Goal: Contribute content: Add original content to the website for others to see

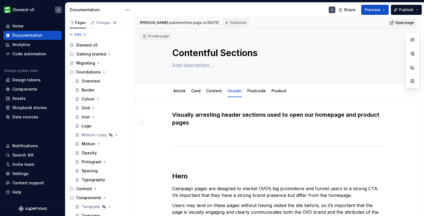
scroll to position [403, 0]
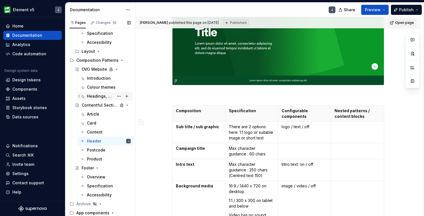
click at [98, 95] on div "Headings, Text and Actions" at bounding box center [100, 96] width 27 height 6
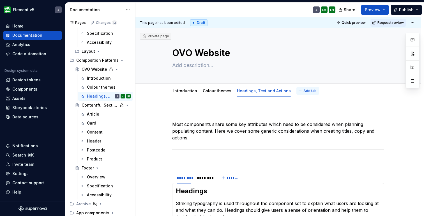
click at [304, 91] on span "Add tab" at bounding box center [310, 91] width 13 height 4
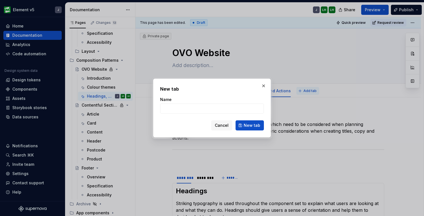
type textarea "*"
type input "Image Sizes"
click at [262, 127] on button "New tab" at bounding box center [250, 125] width 28 height 10
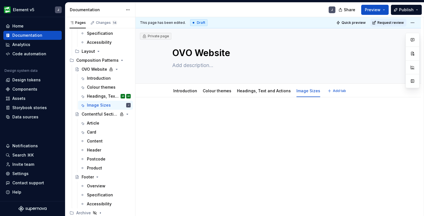
type textarea "*"
click at [191, 115] on p at bounding box center [278, 114] width 212 height 7
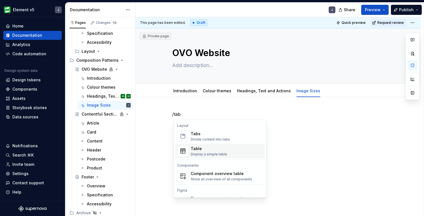
click at [206, 150] on div "Table" at bounding box center [209, 149] width 36 height 6
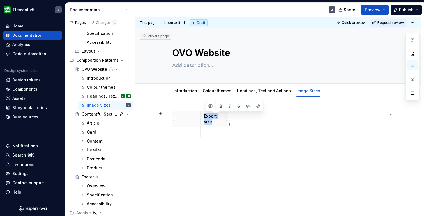
click at [224, 120] on p "Export size" at bounding box center [214, 118] width 21 height 11
click at [229, 124] on icon "button" at bounding box center [229, 124] width 3 height 3
click at [233, 122] on th at bounding box center [234, 119] width 10 height 16
click at [192, 120] on th at bounding box center [187, 119] width 28 height 16
click at [189, 134] on p at bounding box center [186, 132] width 21 height 6
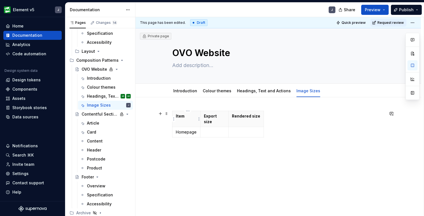
click at [192, 122] on th "Item" at bounding box center [187, 119] width 28 height 16
click at [264, 124] on icon "button" at bounding box center [264, 124] width 4 height 4
click at [271, 120] on html "Element v5 J Home Documentation Analytics Code automation Design system data De…" at bounding box center [212, 108] width 424 height 216
click at [267, 115] on html "Element v5 J Home Documentation Analytics Code automation Design system data De…" at bounding box center [212, 108] width 424 height 216
click at [312, 130] on div "Item Export size Rendered size Page template Homepage" at bounding box center [278, 125] width 212 height 29
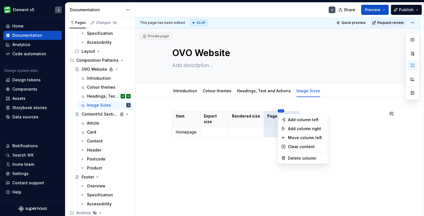
click at [260, 111] on html "Element v5 J Home Documentation Analytics Code automation Design system data De…" at bounding box center [212, 108] width 424 height 216
click at [290, 136] on div "Move column left" at bounding box center [306, 138] width 36 height 6
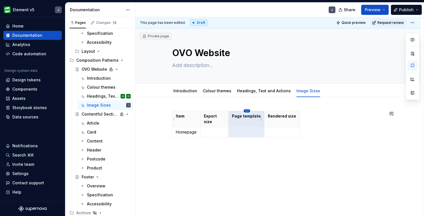
click at [247, 110] on html "Element v5 J Home Documentation Analytics Code automation Design system data De…" at bounding box center [212, 108] width 424 height 216
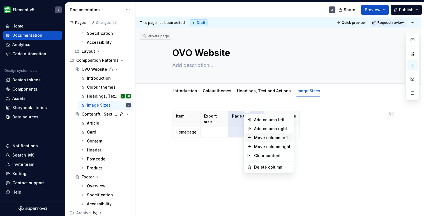
click at [256, 137] on div "Move column left" at bounding box center [272, 138] width 36 height 6
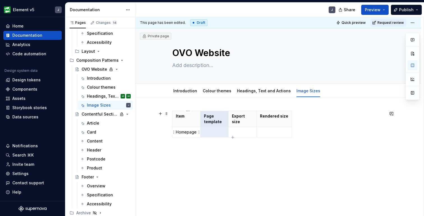
click at [192, 132] on p "Homepage" at bounding box center [186, 132] width 21 height 6
click at [214, 135] on p at bounding box center [214, 132] width 21 height 6
click at [192, 132] on p "Homepage" at bounding box center [186, 132] width 21 height 6
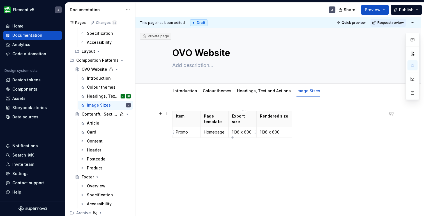
click at [248, 133] on p "1136 x 600" at bounding box center [242, 132] width 21 height 6
click at [240, 133] on p "1136 x 600" at bounding box center [242, 132] width 21 height 6
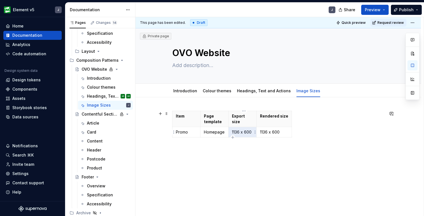
click at [240, 133] on p "1136 x 600" at bounding box center [242, 132] width 21 height 6
click at [265, 132] on p "1136 x 600" at bounding box center [274, 132] width 28 height 6
click at [249, 133] on p "1136 x 600" at bounding box center [242, 132] width 21 height 6
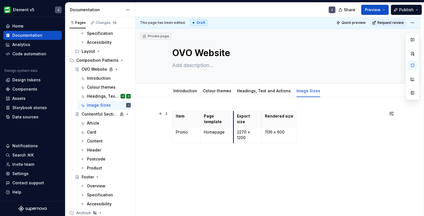
drag, startPoint x: 230, startPoint y: 123, endPoint x: 235, endPoint y: 123, distance: 5.1
click at [235, 123] on th "Export size" at bounding box center [248, 119] width 28 height 16
drag, startPoint x: 263, startPoint y: 123, endPoint x: 270, endPoint y: 123, distance: 7.3
click at [270, 123] on th "Rendered size" at bounding box center [286, 119] width 35 height 16
drag, startPoint x: 304, startPoint y: 135, endPoint x: 310, endPoint y: 135, distance: 5.6
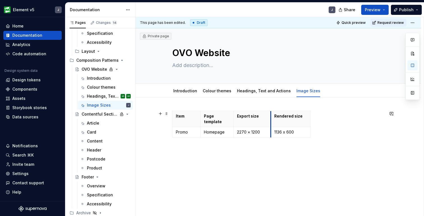
drag, startPoint x: 270, startPoint y: 127, endPoint x: 273, endPoint y: 127, distance: 3.1
click at [273, 127] on td "1136 x 600" at bounding box center [291, 132] width 40 height 10
drag, startPoint x: 201, startPoint y: 128, endPoint x: 209, endPoint y: 128, distance: 7.9
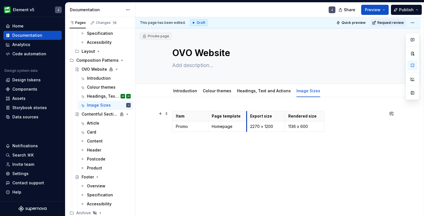
drag, startPoint x: 242, startPoint y: 129, endPoint x: 248, endPoint y: 133, distance: 6.8
click at [306, 111] on html "Element v5 J Home Documentation Analytics Code automation Design system data De…" at bounding box center [212, 108] width 424 height 216
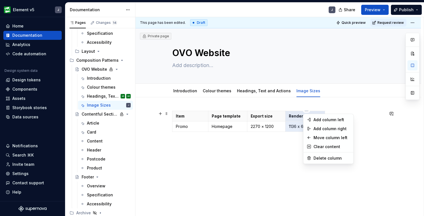
click at [282, 127] on html "Element v5 J Home Documentation Analytics Code automation Design system data De…" at bounding box center [212, 108] width 424 height 216
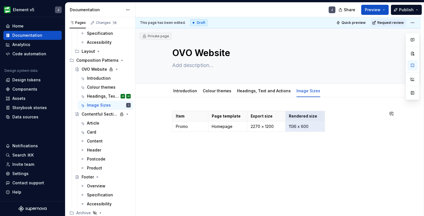
click at [331, 155] on div "Item Page template Export size Rendered size Promo Homepage 2270 × [PHONE_NUMBE…" at bounding box center [279, 151] width 286 height 108
click at [193, 126] on p "Promo" at bounding box center [190, 127] width 29 height 6
click at [315, 129] on p "1136 x 600" at bounding box center [305, 127] width 33 height 6
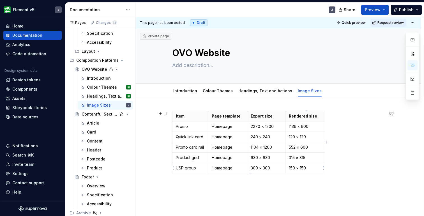
click at [312, 168] on p "150 × 150" at bounding box center [305, 168] width 33 height 6
click at [217, 170] on p "Homepage" at bounding box center [228, 168] width 32 height 6
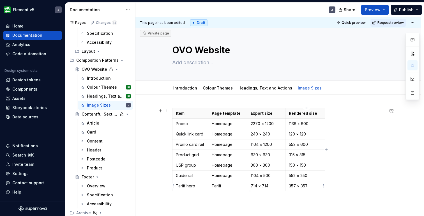
click at [319, 188] on p "357 × 357" at bounding box center [305, 186] width 33 height 6
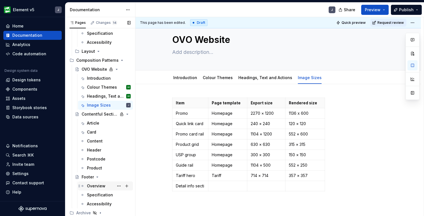
scroll to position [19, 0]
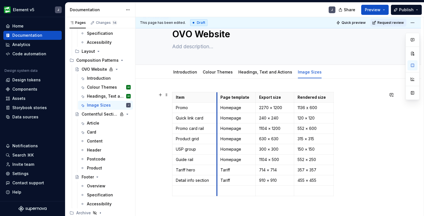
drag, startPoint x: 210, startPoint y: 106, endPoint x: 218, endPoint y: 106, distance: 8.7
click at [218, 106] on td "Homepage" at bounding box center [236, 108] width 39 height 10
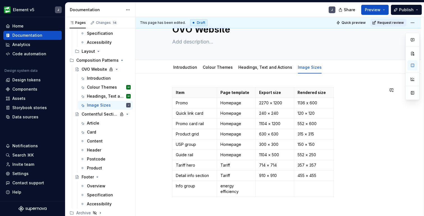
scroll to position [29, 0]
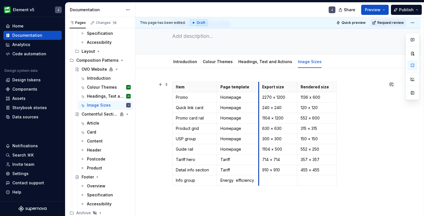
drag, startPoint x: 257, startPoint y: 114, endPoint x: 260, endPoint y: 114, distance: 3.1
click at [260, 114] on td "1104 × 1200" at bounding box center [278, 118] width 38 height 10
click at [276, 181] on p at bounding box center [277, 181] width 31 height 6
click at [312, 182] on p at bounding box center [317, 181] width 33 height 6
click at [228, 191] on p at bounding box center [238, 191] width 35 height 6
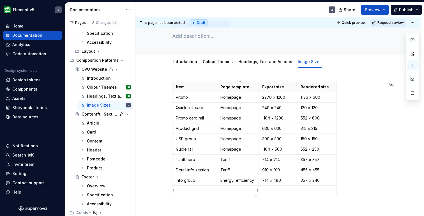
scroll to position [34, 0]
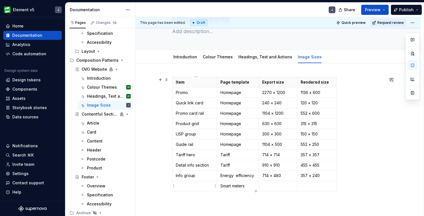
click at [186, 188] on p at bounding box center [195, 186] width 38 height 6
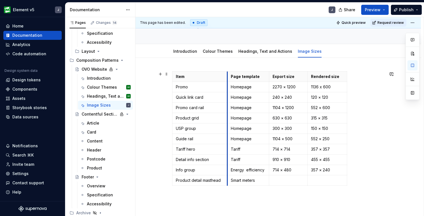
drag, startPoint x: 219, startPoint y: 149, endPoint x: 228, endPoint y: 150, distance: 9.8
click at [228, 150] on td "Tariff" at bounding box center [248, 149] width 42 height 10
click at [281, 179] on p at bounding box center [287, 181] width 31 height 6
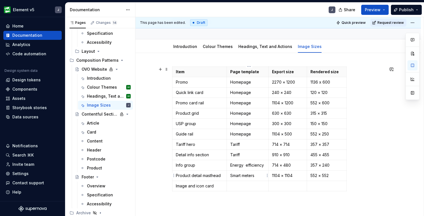
click at [258, 178] on p "Smart meters" at bounding box center [247, 176] width 35 height 6
copy p "Smart meters"
click at [254, 185] on p at bounding box center [247, 186] width 35 height 6
click at [283, 185] on p at bounding box center [287, 186] width 31 height 6
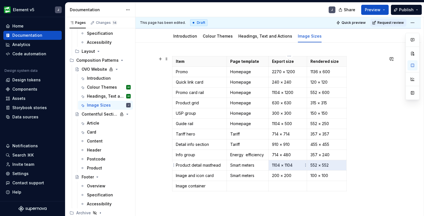
drag, startPoint x: 333, startPoint y: 167, endPoint x: 276, endPoint y: 166, distance: 56.4
click at [276, 166] on tr "Product detail masthead Smart meters 1104 × 1104 552 × 552" at bounding box center [260, 165] width 174 height 10
click at [278, 186] on p at bounding box center [287, 186] width 31 height 6
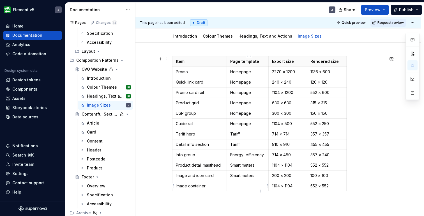
click at [250, 186] on p at bounding box center [247, 186] width 35 height 6
drag, startPoint x: 259, startPoint y: 176, endPoint x: 230, endPoint y: 176, distance: 28.9
click at [230, 176] on td "Smart meters" at bounding box center [248, 176] width 42 height 10
copy p "Smart meters"
click at [237, 186] on p at bounding box center [247, 186] width 35 height 6
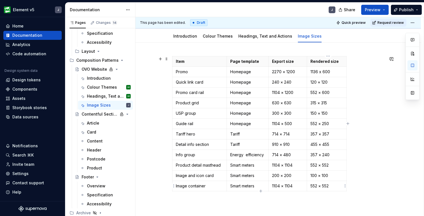
click at [337, 184] on p "552 × 552" at bounding box center [327, 186] width 33 height 6
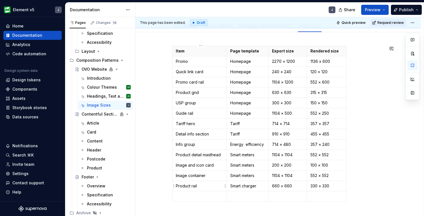
scroll to position [75, 0]
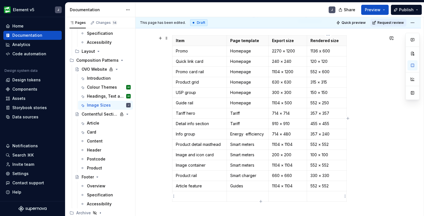
click at [324, 197] on p at bounding box center [327, 197] width 33 height 6
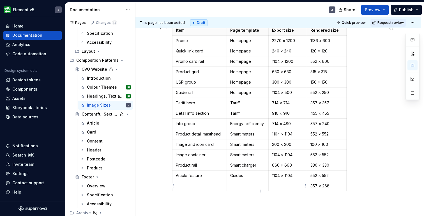
click at [281, 186] on p at bounding box center [287, 186] width 31 height 6
click at [248, 185] on p at bounding box center [247, 186] width 35 height 6
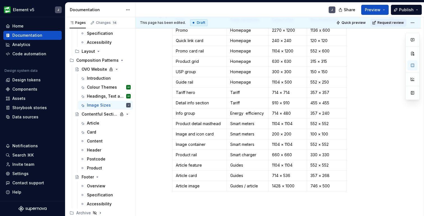
click at [369, 160] on div "Item Page template Export size Rendered size Promo Homepage 2270 × [PHONE_NUMBE…" at bounding box center [278, 104] width 212 height 179
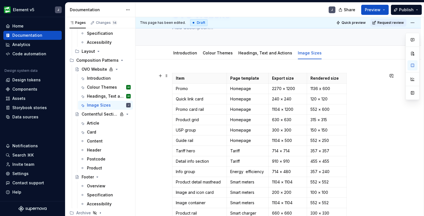
scroll to position [37, 0]
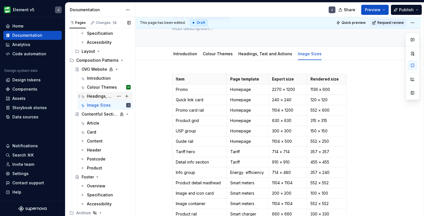
click at [102, 96] on div "Headings, Text and Actions" at bounding box center [100, 96] width 27 height 6
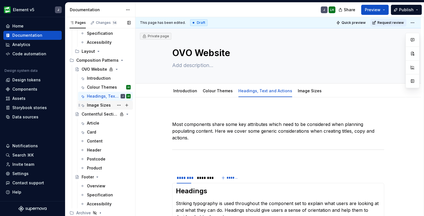
click at [95, 105] on div "Image Sizes" at bounding box center [99, 105] width 24 height 6
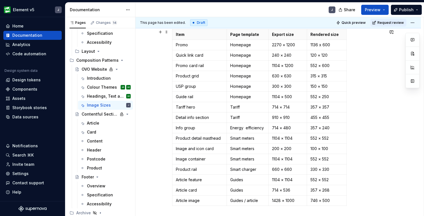
scroll to position [86, 0]
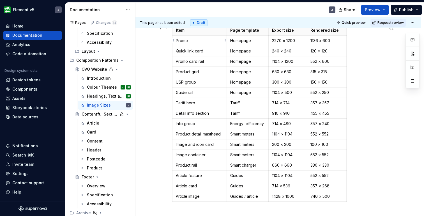
type textarea "*"
click at [200, 43] on p "Promo" at bounding box center [199, 41] width 47 height 6
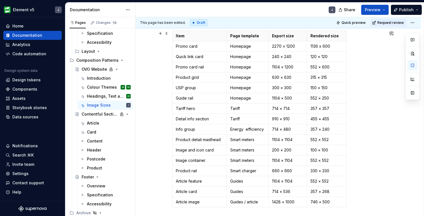
scroll to position [79, 0]
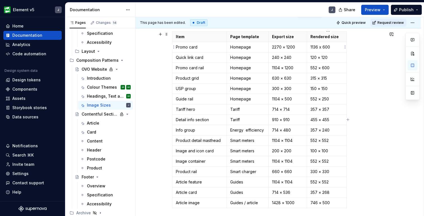
click at [338, 49] on p "1136 x 600" at bounding box center [327, 47] width 33 height 6
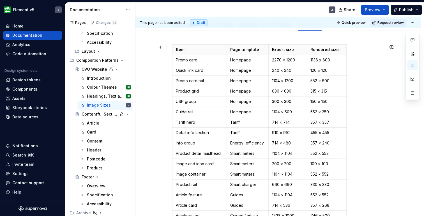
scroll to position [66, 0]
click at [215, 62] on p "Promo card" at bounding box center [199, 61] width 47 height 6
drag, startPoint x: 348, startPoint y: 71, endPoint x: 370, endPoint y: 71, distance: 22.7
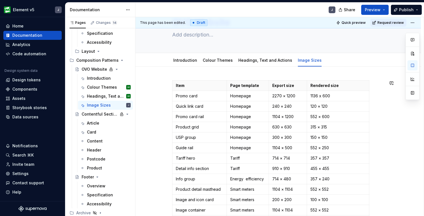
scroll to position [34, 0]
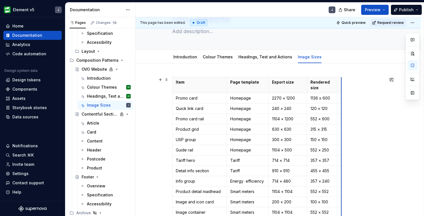
drag, startPoint x: 370, startPoint y: 101, endPoint x: 342, endPoint y: 102, distance: 27.8
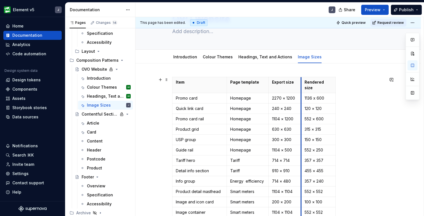
drag, startPoint x: 308, startPoint y: 110, endPoint x: 302, endPoint y: 111, distance: 5.9
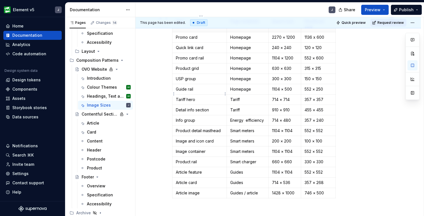
scroll to position [84, 0]
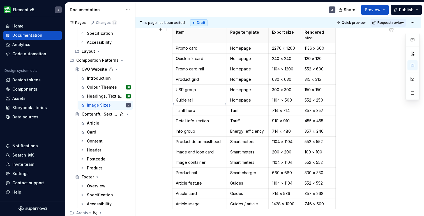
click at [217, 106] on td "Tariff hero" at bounding box center [200, 111] width 54 height 10
click at [328, 201] on p "746 × 500" at bounding box center [319, 204] width 28 height 6
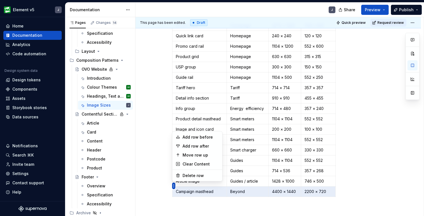
click at [201, 155] on body "Element v5 J Home Documentation Analytics Code automation Design system data De…" at bounding box center [212, 108] width 424 height 216
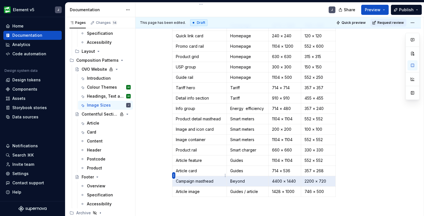
click at [175, 174] on html "Element v5 J Home Documentation Analytics Code automation Design system data De…" at bounding box center [212, 108] width 424 height 216
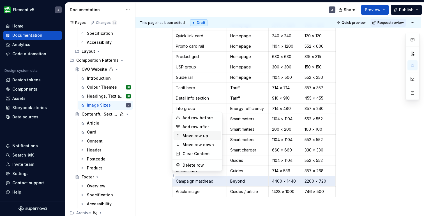
click at [195, 137] on div "Move row up" at bounding box center [201, 136] width 36 height 6
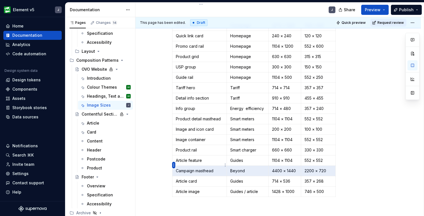
click at [175, 166] on html "Element v5 J Home Documentation Analytics Code automation Design system data De…" at bounding box center [212, 108] width 424 height 216
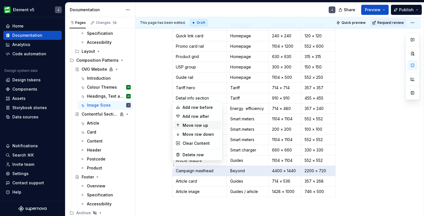
click at [195, 126] on div "Move row up" at bounding box center [201, 126] width 36 height 6
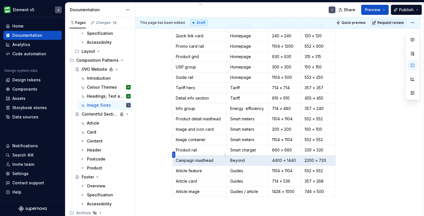
click at [174, 153] on html "Element v5 J Home Documentation Analytics Code automation Design system data De…" at bounding box center [212, 108] width 424 height 216
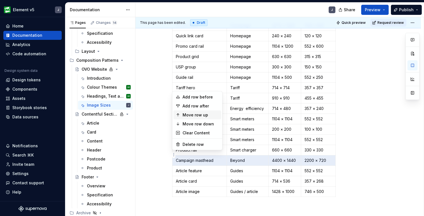
click at [191, 116] on div "Move row up" at bounding box center [201, 115] width 36 height 6
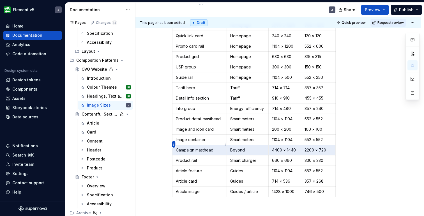
click at [174, 144] on html "Element v5 J Home Documentation Analytics Code automation Design system data De…" at bounding box center [212, 108] width 424 height 216
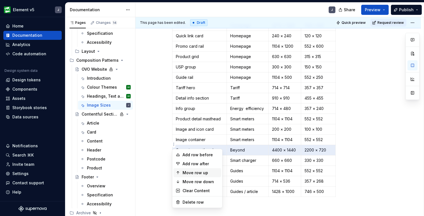
click at [201, 172] on div "Move row up" at bounding box center [201, 173] width 36 height 6
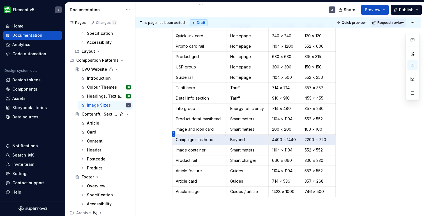
click at [174, 134] on html "Element v5 J Home Documentation Analytics Code automation Design system data De…" at bounding box center [212, 108] width 424 height 216
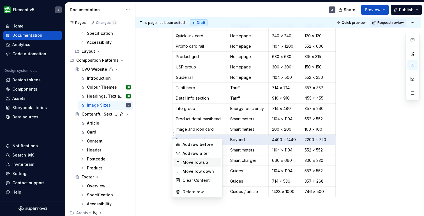
click at [187, 163] on div "Move row up" at bounding box center [201, 163] width 36 height 6
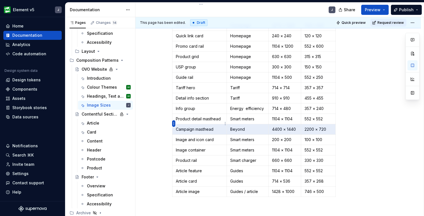
click at [175, 123] on html "Element v5 J Home Documentation Analytics Code automation Design system data De…" at bounding box center [212, 108] width 424 height 216
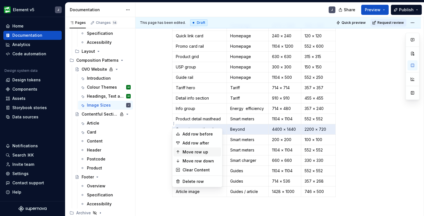
click at [190, 152] on div "Move row up" at bounding box center [201, 152] width 36 height 6
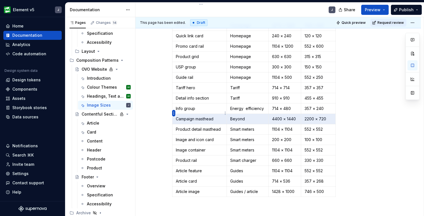
click at [174, 113] on html "Element v5 J Home Documentation Analytics Code automation Design system data De…" at bounding box center [212, 108] width 424 height 216
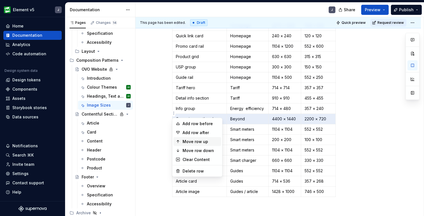
click at [189, 141] on div "Move row up" at bounding box center [201, 142] width 36 height 6
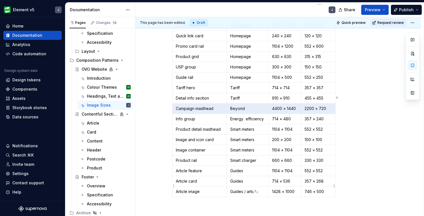
click at [329, 189] on p "746 × 500" at bounding box center [319, 192] width 28 height 6
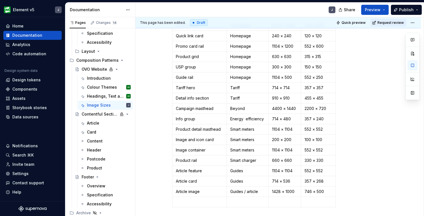
scroll to position [117, 0]
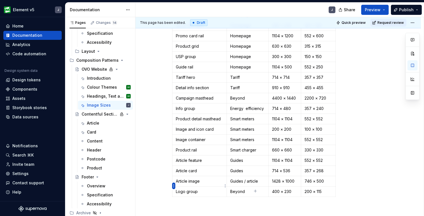
click at [174, 186] on html "Element v5 J Home Documentation Analytics Code automation Design system data De…" at bounding box center [212, 108] width 424 height 216
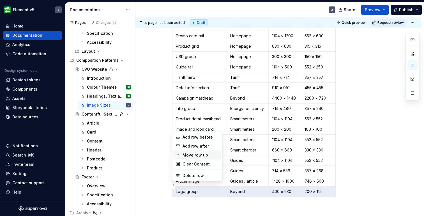
click at [194, 155] on div "Move row up" at bounding box center [201, 155] width 36 height 6
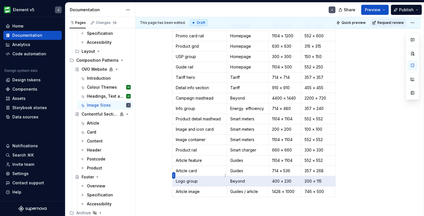
click at [174, 175] on html "Element v5 J Home Documentation Analytics Code automation Design system data De…" at bounding box center [212, 108] width 424 height 216
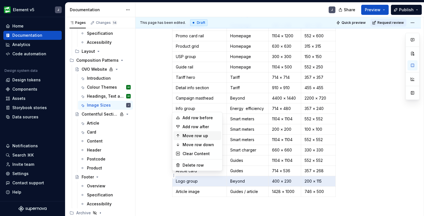
drag, startPoint x: 194, startPoint y: 136, endPoint x: 193, endPoint y: 143, distance: 6.7
click at [194, 136] on div "Move row up" at bounding box center [201, 136] width 36 height 6
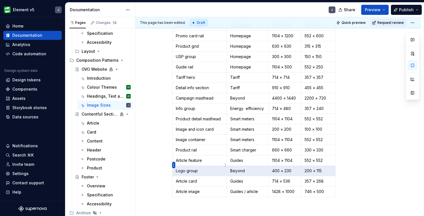
click at [173, 166] on html "Element v5 J Home Documentation Analytics Code automation Design system data De…" at bounding box center [212, 108] width 424 height 216
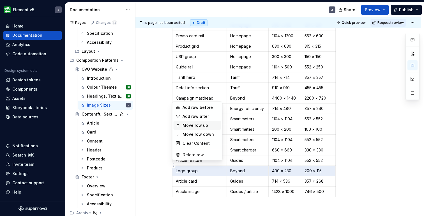
click at [198, 127] on div "Move row up" at bounding box center [201, 126] width 36 height 6
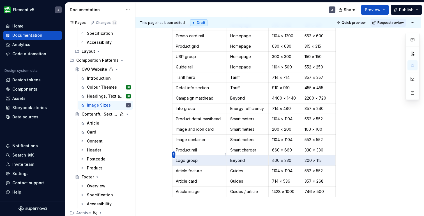
click at [174, 155] on html "Element v5 J Home Documentation Analytics Code automation Design system data De…" at bounding box center [212, 108] width 424 height 216
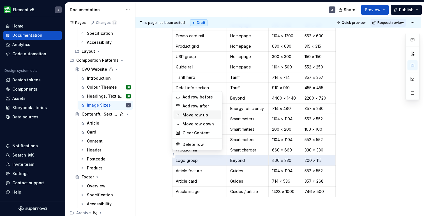
click at [197, 114] on div "Move row up" at bounding box center [201, 115] width 36 height 6
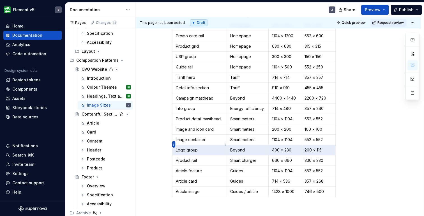
click at [174, 145] on html "Element v5 J Home Documentation Analytics Code automation Design system data De…" at bounding box center [212, 108] width 424 height 216
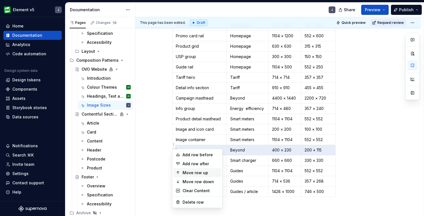
click at [196, 173] on div "Move row up" at bounding box center [201, 173] width 36 height 6
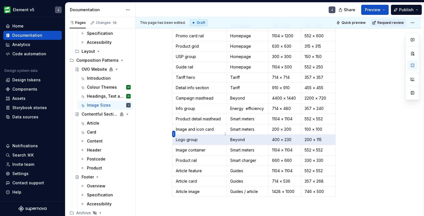
click at [174, 135] on html "Element v5 J Home Documentation Analytics Code automation Design system data De…" at bounding box center [212, 108] width 424 height 216
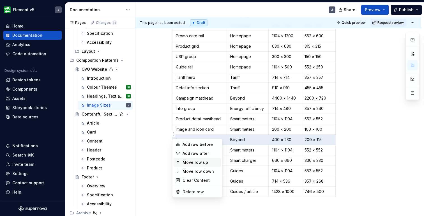
click at [192, 161] on div "Move row up" at bounding box center [201, 163] width 36 height 6
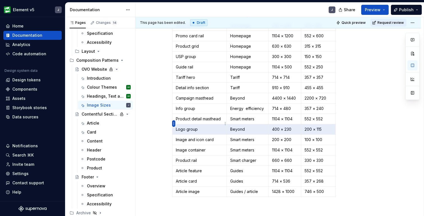
click at [174, 125] on html "Element v5 J Home Documentation Analytics Code automation Design system data De…" at bounding box center [212, 108] width 424 height 216
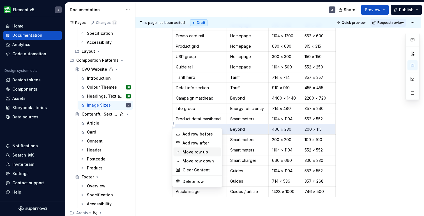
click at [189, 152] on div "Move row up" at bounding box center [201, 152] width 36 height 6
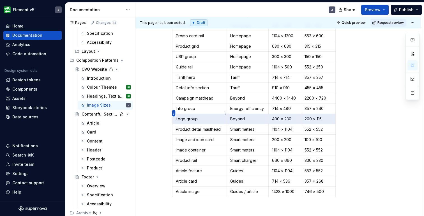
click at [174, 112] on html "Element v5 J Home Documentation Analytics Code automation Design system data De…" at bounding box center [212, 108] width 424 height 216
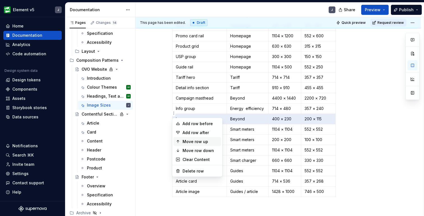
click at [191, 142] on div "Move row up" at bounding box center [201, 142] width 36 height 6
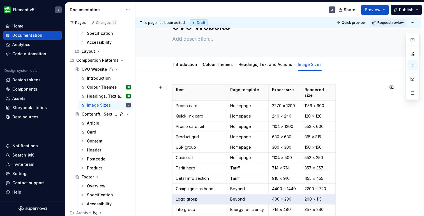
scroll to position [25, 0]
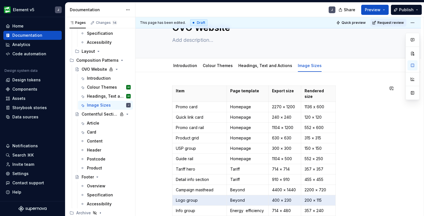
click at [214, 79] on div "Item Page template Export size Rendered size Promo card Homepage 2270 × [PHONE_…" at bounding box center [279, 217] width 286 height 290
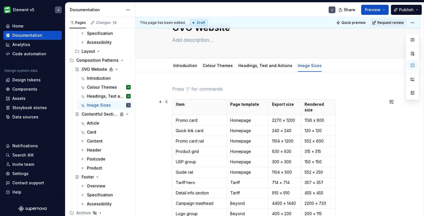
click at [243, 87] on p at bounding box center [278, 89] width 212 height 7
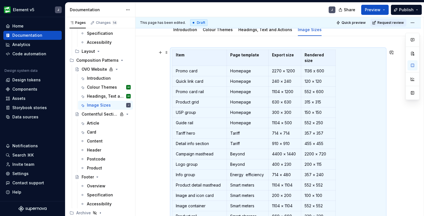
scroll to position [0, 0]
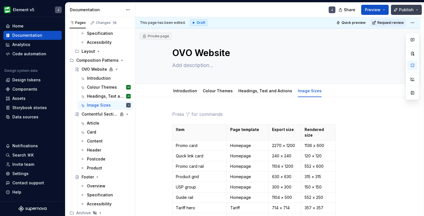
click at [417, 10] on button "Publish" at bounding box center [406, 10] width 31 height 10
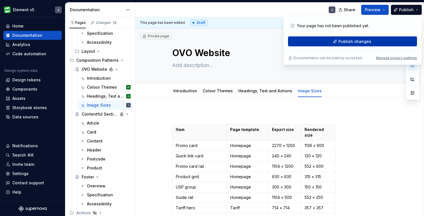
click at [362, 42] on span "Publish changes" at bounding box center [355, 42] width 33 height 6
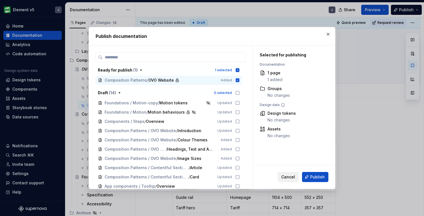
click at [290, 178] on span "Cancel" at bounding box center [288, 177] width 14 height 6
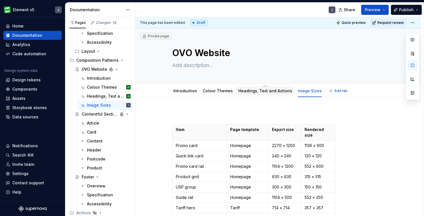
click at [273, 95] on div "Headings, Text and Actions" at bounding box center [265, 90] width 58 height 9
click at [261, 90] on link "Headings, Text and Actions" at bounding box center [266, 90] width 54 height 5
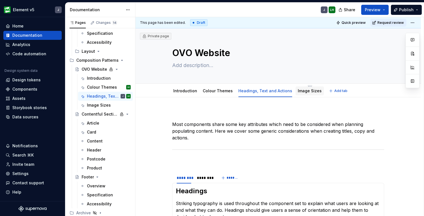
click at [309, 91] on link "Image Sizes" at bounding box center [310, 90] width 24 height 5
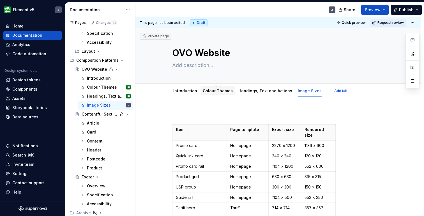
click at [217, 91] on link "Colour Themes" at bounding box center [218, 90] width 30 height 5
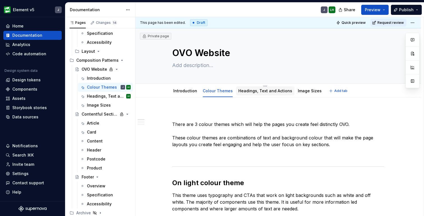
click at [265, 92] on link "Headings, Text and Actions" at bounding box center [266, 90] width 54 height 5
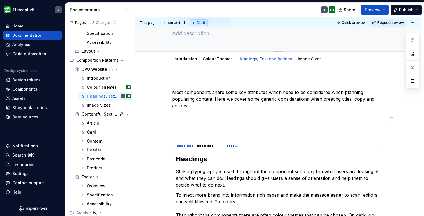
scroll to position [30, 0]
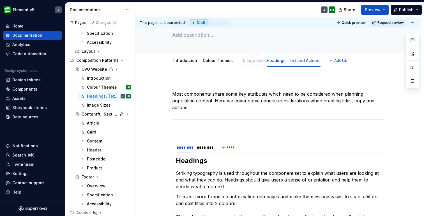
drag, startPoint x: 307, startPoint y: 59, endPoint x: 252, endPoint y: 59, distance: 54.7
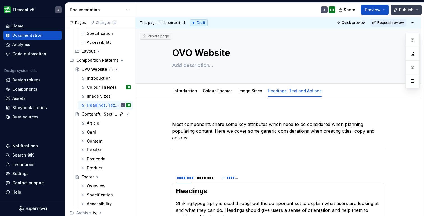
click at [406, 12] on span "Publish" at bounding box center [406, 10] width 15 height 6
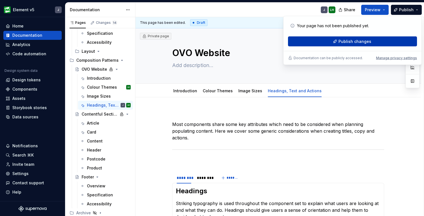
click at [374, 38] on button "Publish changes" at bounding box center [352, 41] width 129 height 10
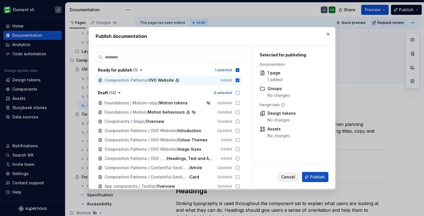
click at [290, 177] on span "Cancel" at bounding box center [288, 177] width 14 height 6
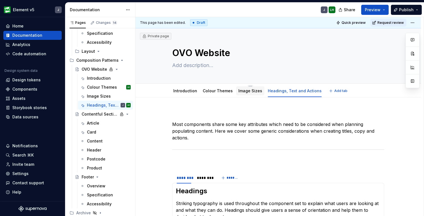
click at [254, 93] on div "Image Sizes" at bounding box center [251, 91] width 24 height 6
click at [249, 91] on link "Image Sizes" at bounding box center [251, 90] width 24 height 5
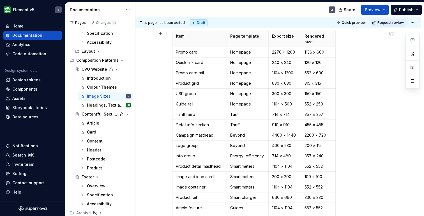
scroll to position [93, 0]
type textarea "*"
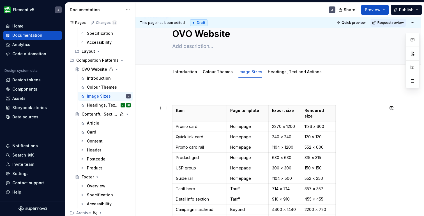
scroll to position [0, 0]
